Goal: Obtain resource: Download file/media

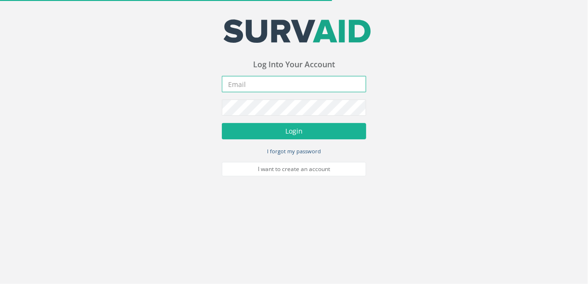
type input "[EMAIL_ADDRESS][DOMAIN_NAME]"
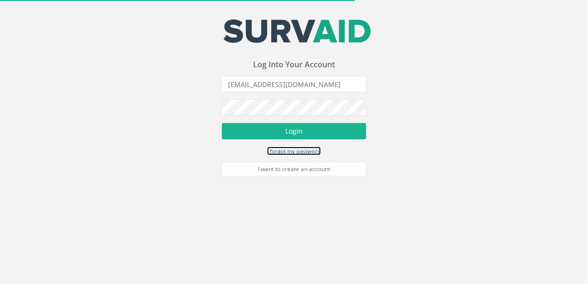
click at [291, 147] on link "I forgot my password" at bounding box center [294, 151] width 54 height 9
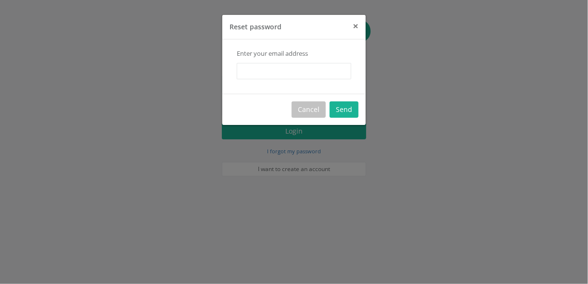
click at [354, 27] on span "×" at bounding box center [356, 25] width 6 height 13
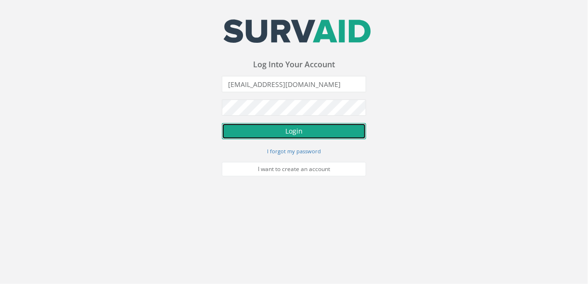
click at [290, 138] on button "Login" at bounding box center [294, 131] width 144 height 16
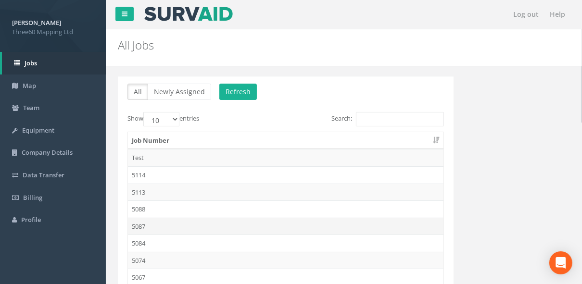
click at [147, 227] on td "5087" at bounding box center [286, 226] width 316 height 17
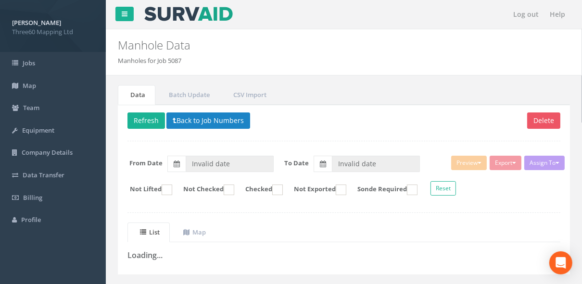
type input "[DATE]"
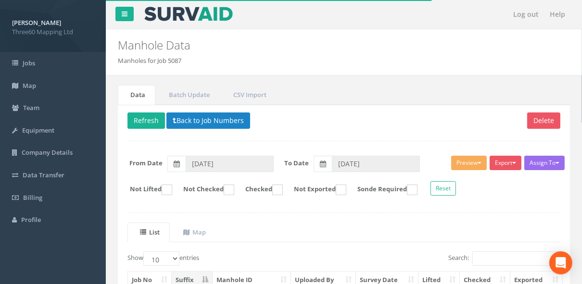
scroll to position [68, 0]
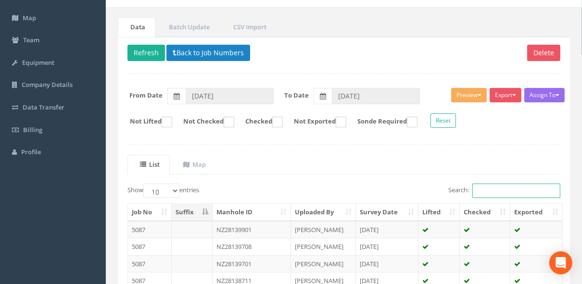
click at [502, 184] on input "Search:" at bounding box center [517, 191] width 88 height 14
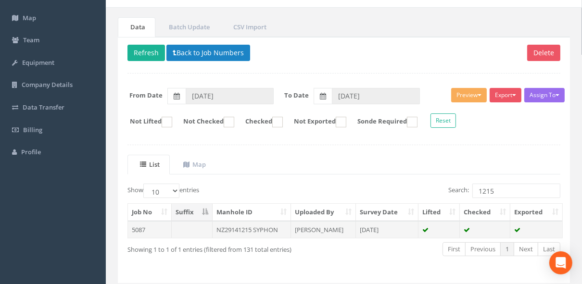
click at [340, 234] on td "[PERSON_NAME]" at bounding box center [323, 229] width 65 height 17
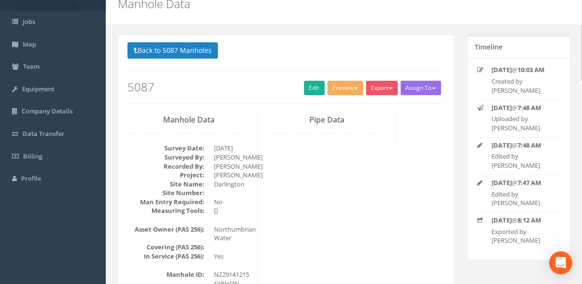
scroll to position [41, 0]
click at [381, 93] on button "Export" at bounding box center [382, 88] width 32 height 14
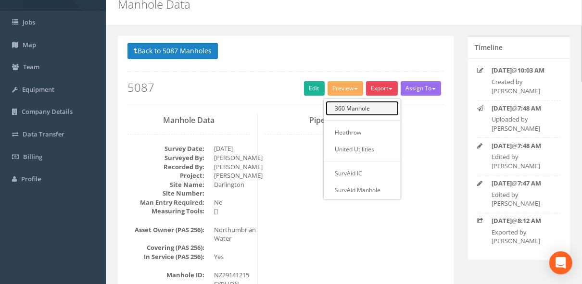
click at [362, 105] on link "360 Manhole" at bounding box center [362, 108] width 73 height 15
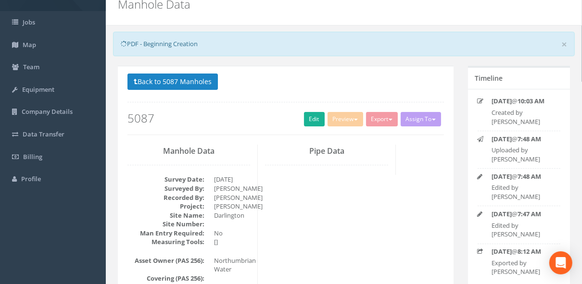
click at [362, 105] on div "Back to 5087 Manholes Back to Map Assign To No Companies Added Export 360 Manho…" at bounding box center [286, 104] width 317 height 61
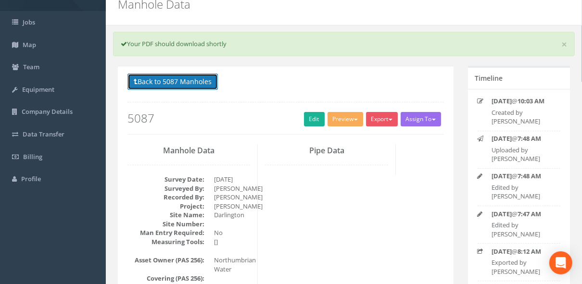
click at [214, 80] on button "Back to 5087 Manholes" at bounding box center [173, 82] width 90 height 16
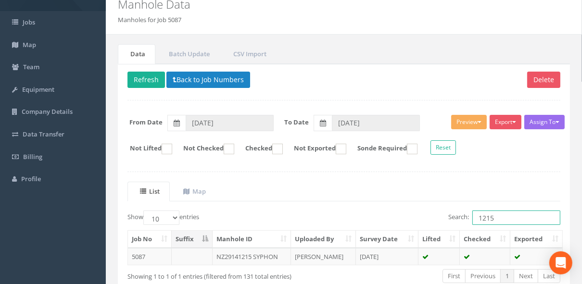
drag, startPoint x: 503, startPoint y: 220, endPoint x: 451, endPoint y: 210, distance: 53.4
click at [451, 211] on label "Search: 1215" at bounding box center [505, 218] width 112 height 14
paste input "NZ29155303"
click at [256, 257] on td "NZ29155303 CSO" at bounding box center [252, 256] width 78 height 17
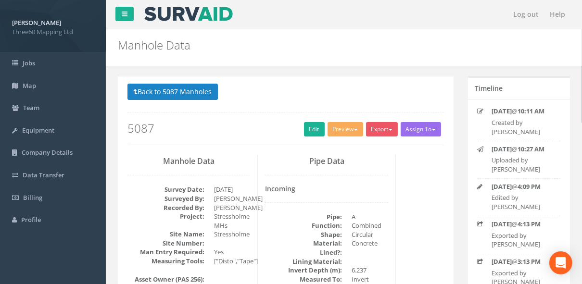
scroll to position [37, 0]
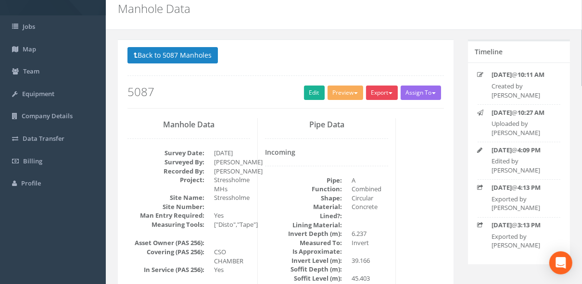
click at [382, 92] on button "Export" at bounding box center [382, 93] width 32 height 14
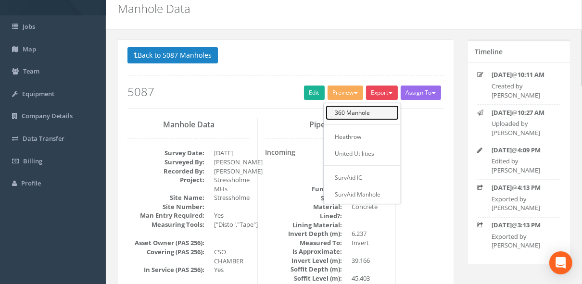
click at [364, 110] on link "360 Manhole" at bounding box center [362, 112] width 73 height 15
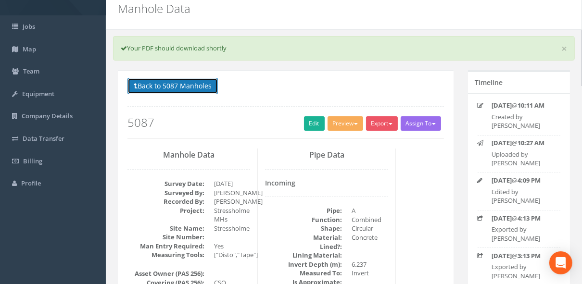
click at [208, 91] on button "Back to 5087 Manholes" at bounding box center [173, 86] width 90 height 16
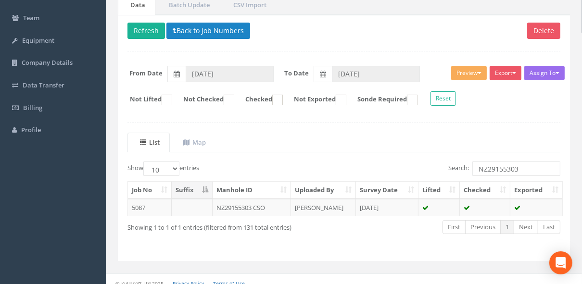
scroll to position [95, 0]
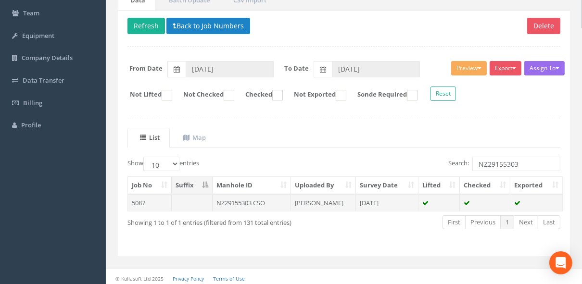
click at [255, 197] on td "NZ29155303 CSO" at bounding box center [252, 202] width 78 height 17
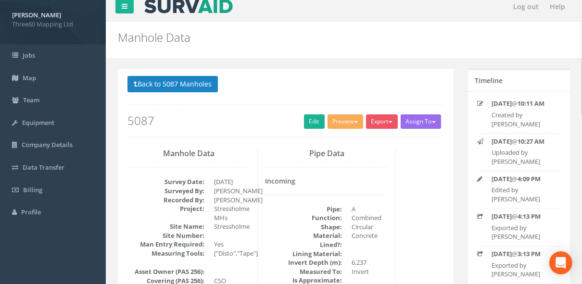
scroll to position [0, 0]
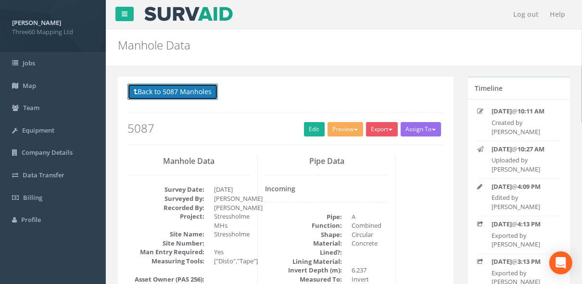
click at [178, 93] on button "Back to 5087 Manholes" at bounding box center [173, 92] width 90 height 16
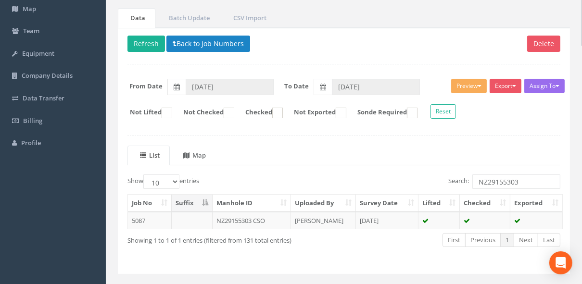
scroll to position [84, 0]
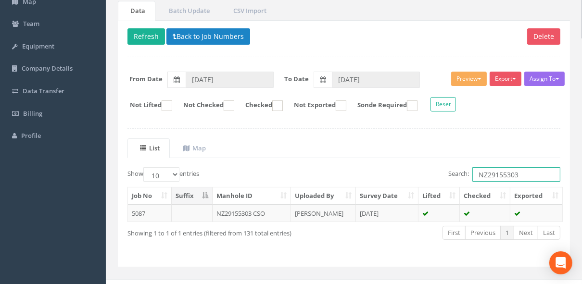
drag, startPoint x: 525, startPoint y: 176, endPoint x: 419, endPoint y: 175, distance: 105.4
click at [419, 175] on div "Search: NZ29155303" at bounding box center [455, 175] width 209 height 17
paste input "462"
type input "NZ29146203"
click at [254, 208] on td "NZ29146203 CSO" at bounding box center [252, 213] width 78 height 17
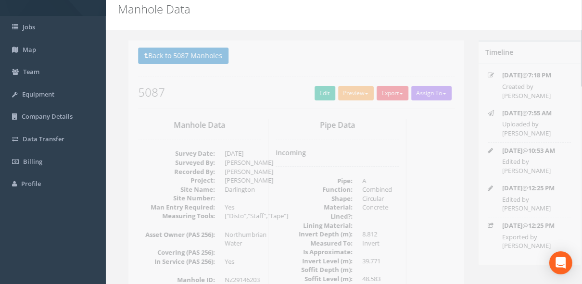
scroll to position [0, 0]
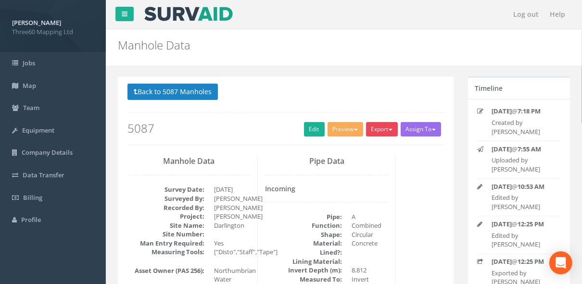
click at [384, 128] on button "Export" at bounding box center [382, 129] width 32 height 14
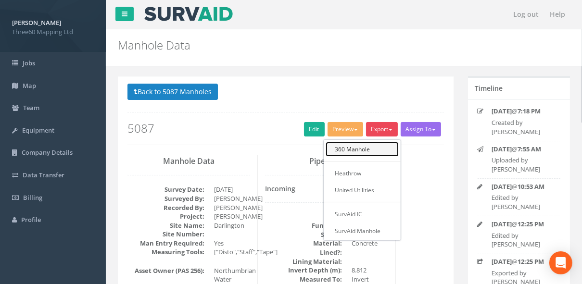
click at [364, 147] on link "360 Manhole" at bounding box center [362, 149] width 73 height 15
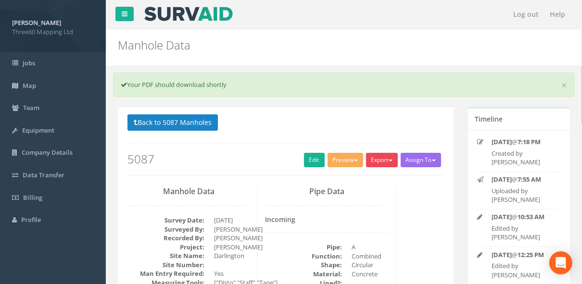
click at [385, 157] on button "Export" at bounding box center [382, 160] width 32 height 14
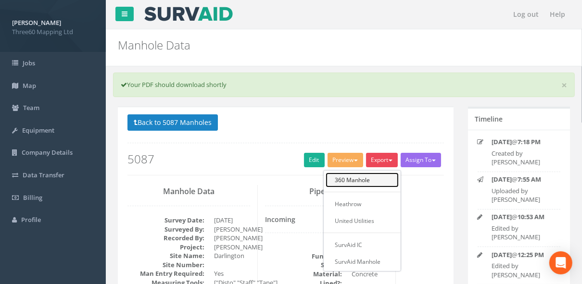
click at [363, 183] on link "360 Manhole" at bounding box center [362, 180] width 73 height 15
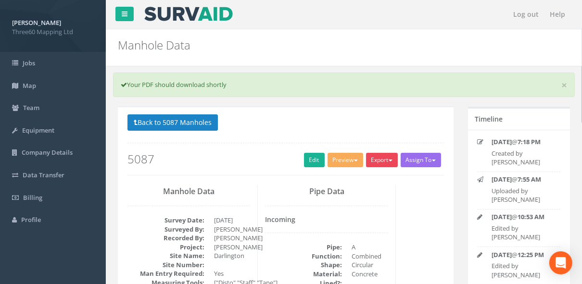
click at [386, 162] on button "Export" at bounding box center [382, 160] width 32 height 14
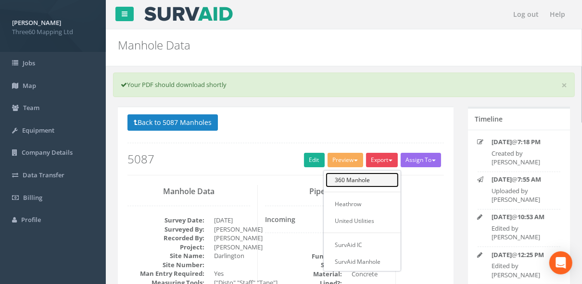
click at [341, 183] on link "360 Manhole" at bounding box center [362, 180] width 73 height 15
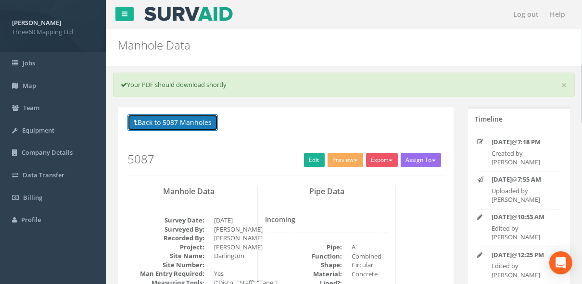
click at [201, 120] on button "Back to 5087 Manholes" at bounding box center [173, 123] width 90 height 16
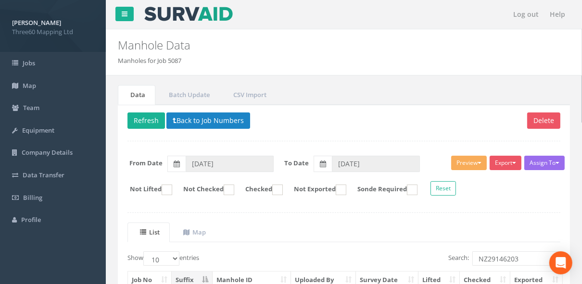
scroll to position [95, 0]
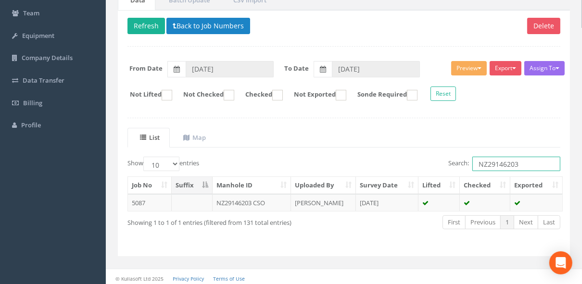
drag, startPoint x: 530, startPoint y: 165, endPoint x: 438, endPoint y: 169, distance: 92.5
click at [438, 169] on div "Search: NZ29146203" at bounding box center [455, 165] width 209 height 17
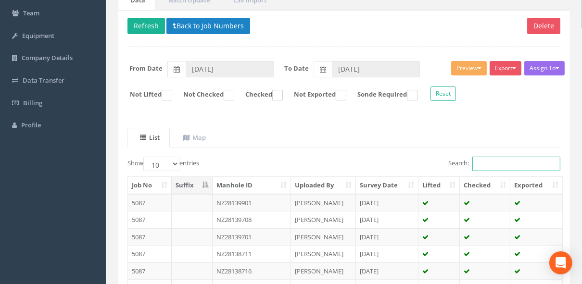
paste input "NZ29142607"
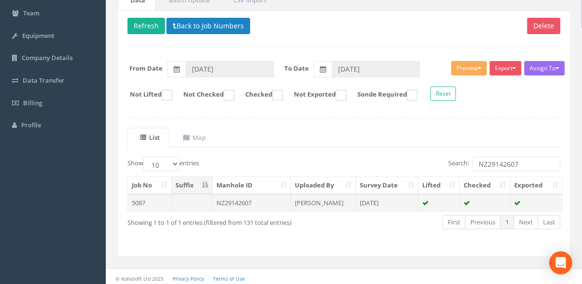
click at [256, 195] on td "NZ29142607" at bounding box center [252, 202] width 78 height 17
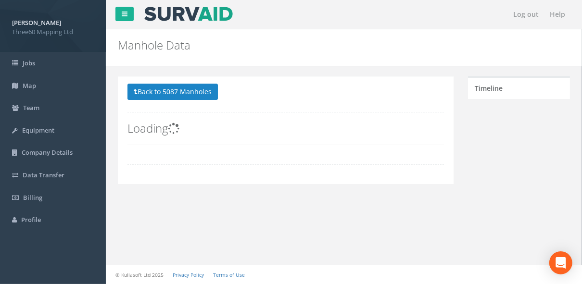
scroll to position [0, 0]
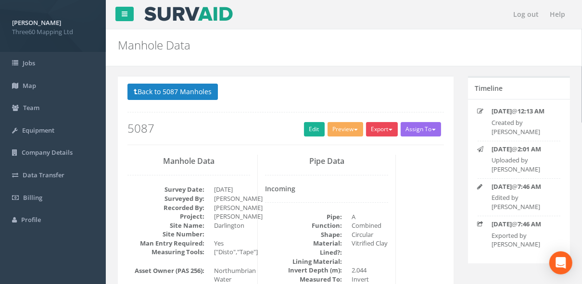
click at [386, 130] on button "Export" at bounding box center [382, 129] width 32 height 14
click at [219, 157] on h3 "Manhole Data" at bounding box center [189, 161] width 123 height 9
click at [386, 134] on button "Export" at bounding box center [382, 129] width 32 height 14
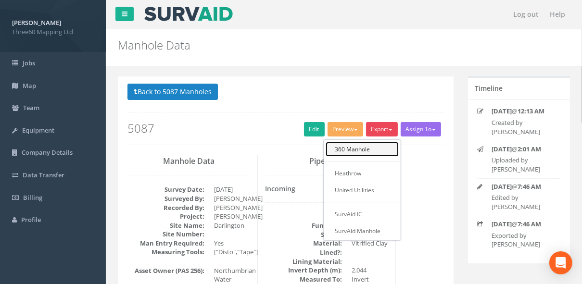
click at [356, 149] on link "360 Manhole" at bounding box center [362, 149] width 73 height 15
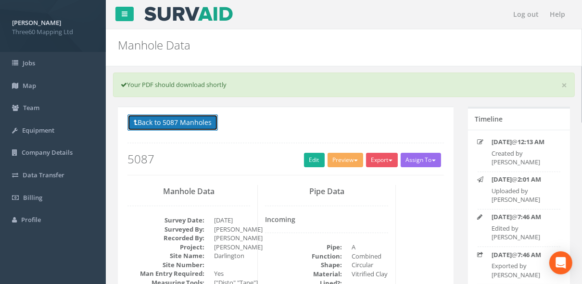
click at [206, 125] on button "Back to 5087 Manholes" at bounding box center [173, 123] width 90 height 16
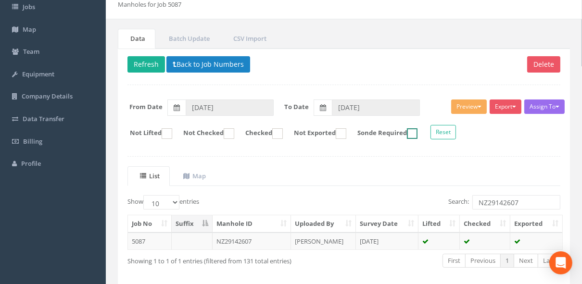
scroll to position [57, 0]
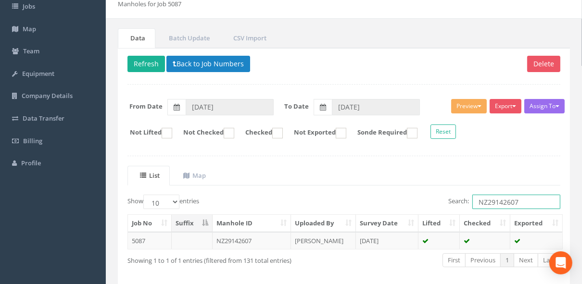
drag, startPoint x: 524, startPoint y: 202, endPoint x: 416, endPoint y: 189, distance: 109.1
click at [416, 189] on div "List Map Show 10 25 50 100 entries Search: NZ29142607 Job No Suffix Manhole ID …" at bounding box center [344, 225] width 433 height 119
paste input "6002"
type input "NZ29146002"
click at [240, 244] on td "NZ29146002 CSO" at bounding box center [252, 240] width 78 height 17
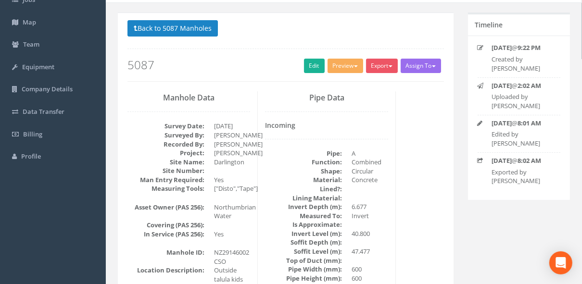
scroll to position [63, 0]
click at [382, 64] on button "Export" at bounding box center [382, 66] width 32 height 14
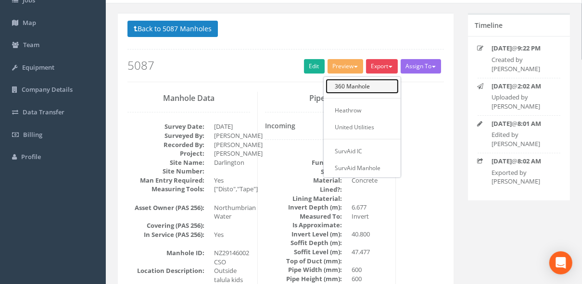
click at [362, 80] on link "360 Manhole" at bounding box center [362, 86] width 73 height 15
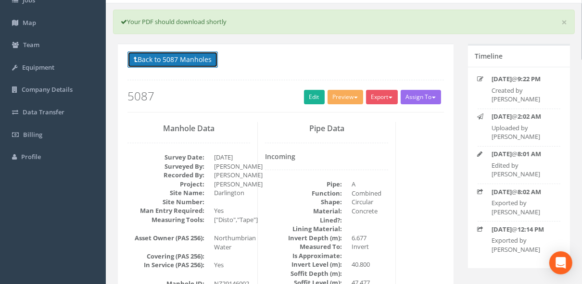
click at [210, 61] on button "Back to 5087 Manholes" at bounding box center [173, 60] width 90 height 16
